Goal: Task Accomplishment & Management: Manage account settings

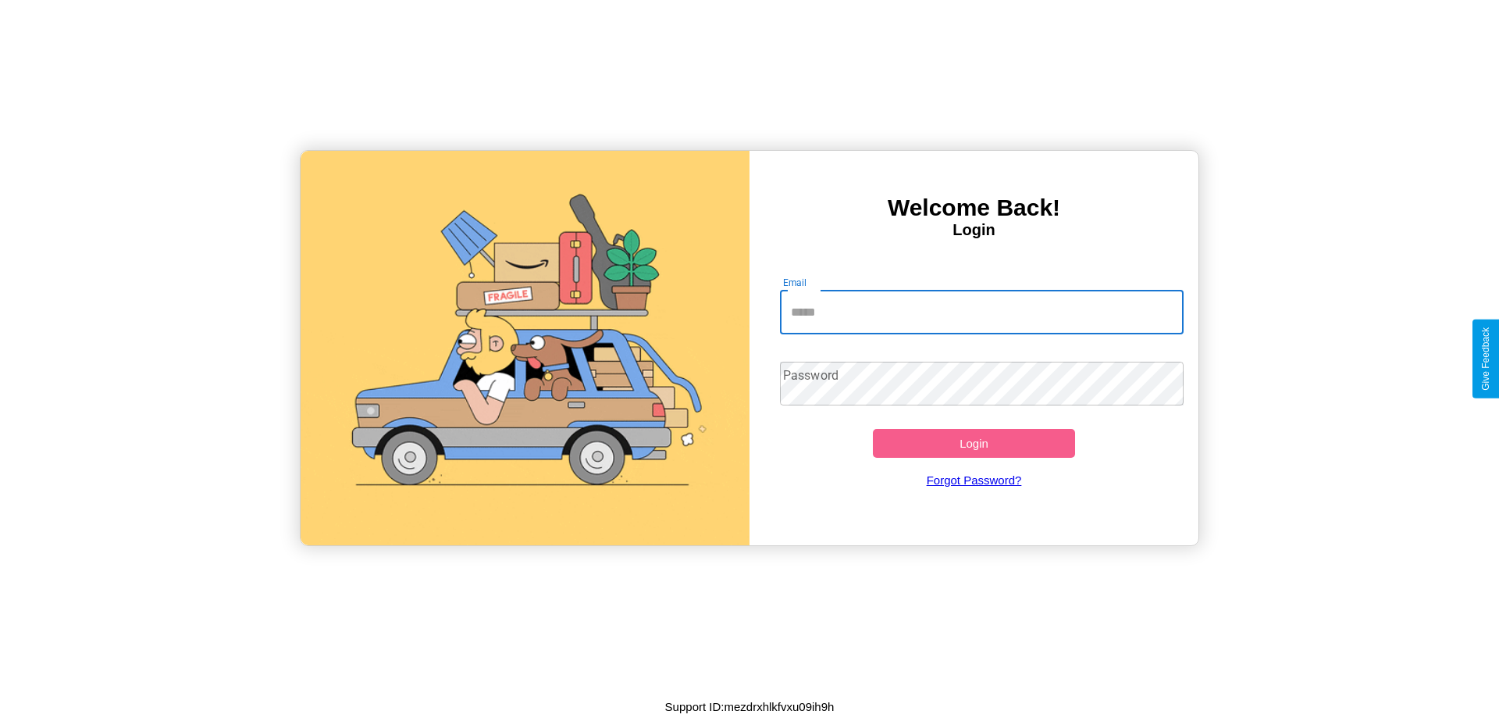
click at [981, 312] on input "Email" at bounding box center [982, 312] width 404 height 44
type input "**********"
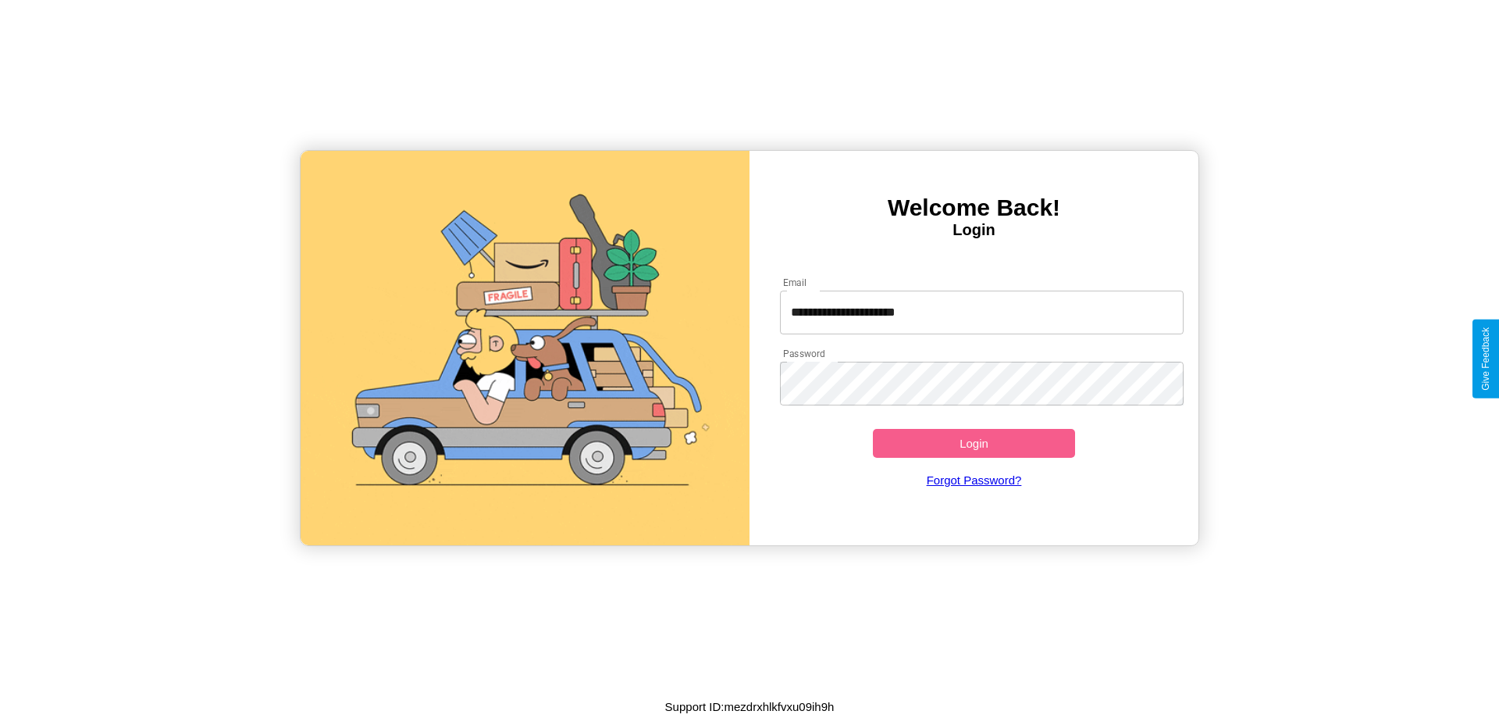
click at [974, 443] on button "Login" at bounding box center [974, 443] width 202 height 29
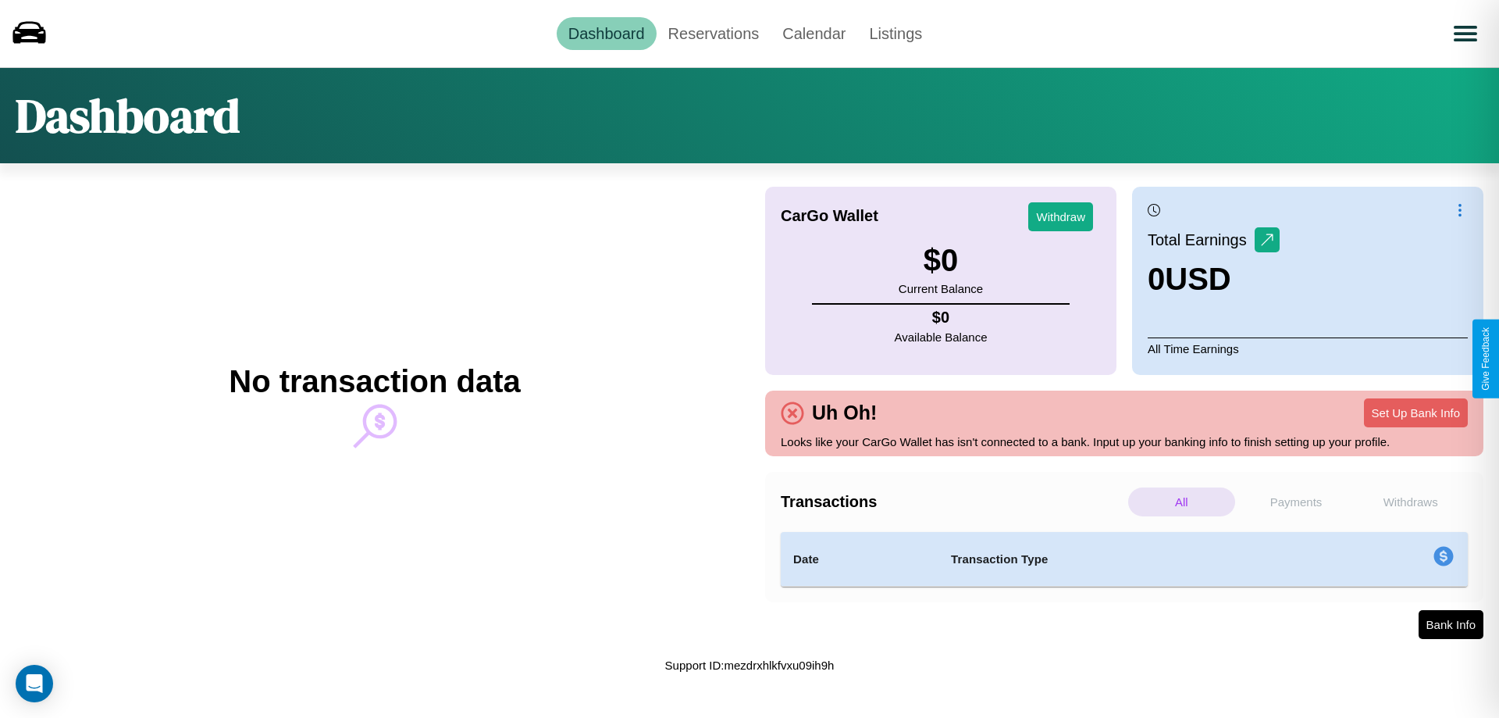
click at [1296, 501] on p "Payments" at bounding box center [1296, 501] width 107 height 29
click at [1410, 501] on p "Withdraws" at bounding box center [1410, 501] width 107 height 29
click at [814, 33] on link "Calendar" at bounding box center [814, 33] width 87 height 33
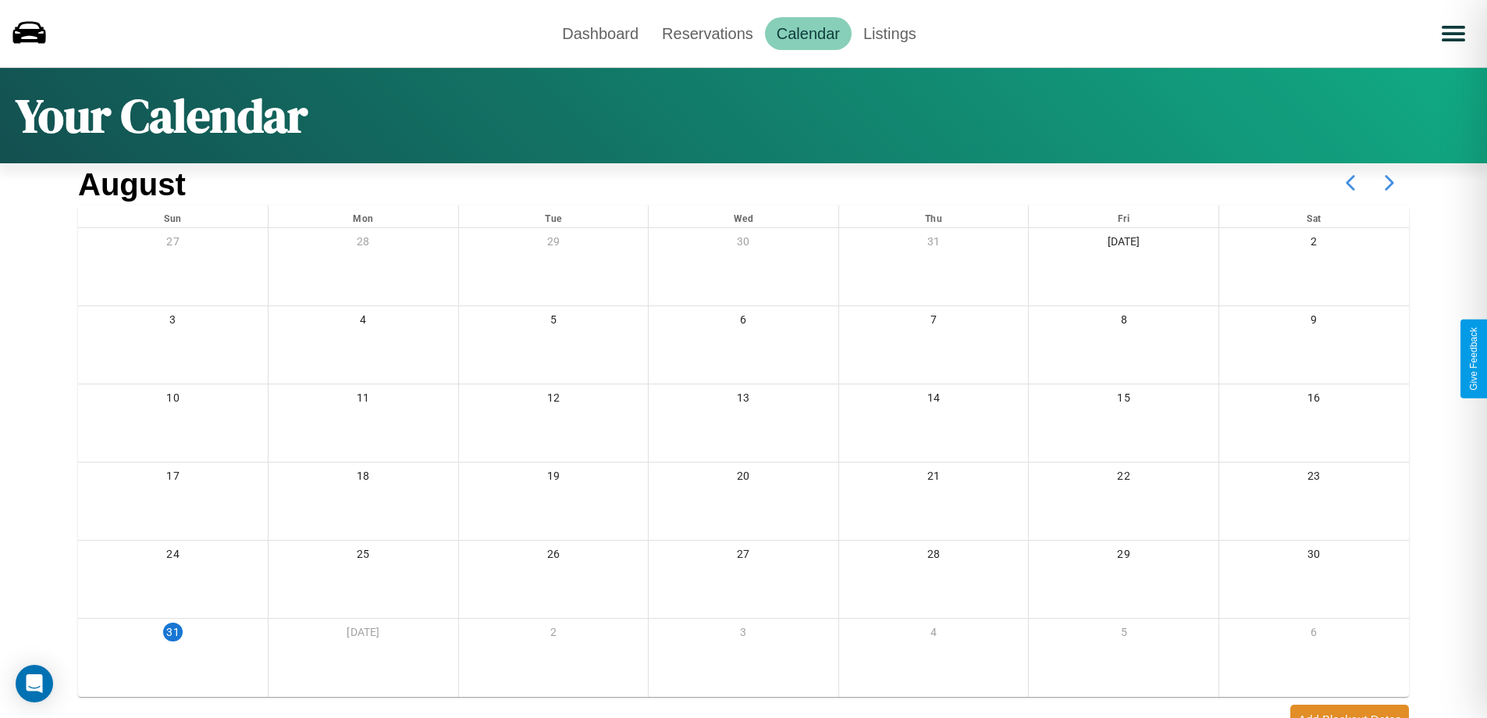
click at [1390, 183] on icon at bounding box center [1389, 182] width 39 height 39
click at [707, 33] on link "Reservations" at bounding box center [707, 33] width 115 height 33
